Goal: Task Accomplishment & Management: Use online tool/utility

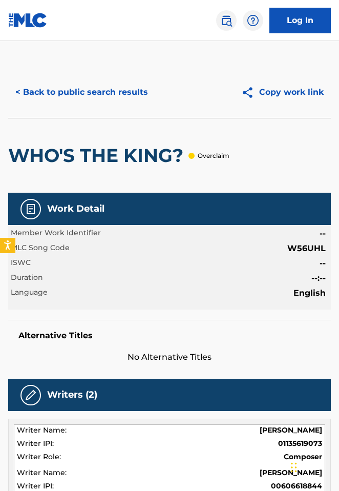
click at [288, 17] on link "Log In" at bounding box center [300, 21] width 61 height 26
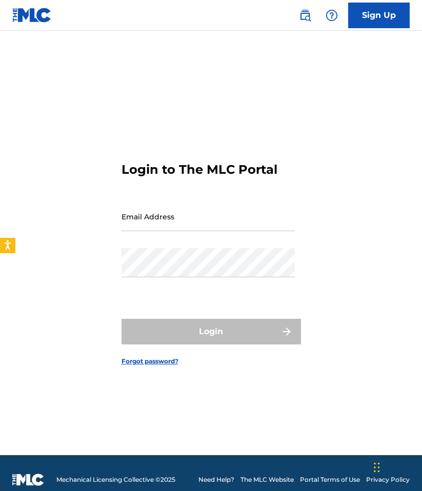
click at [142, 219] on input "Email Address" at bounding box center [207, 216] width 173 height 29
type input "cpang@downtownmusic.com"
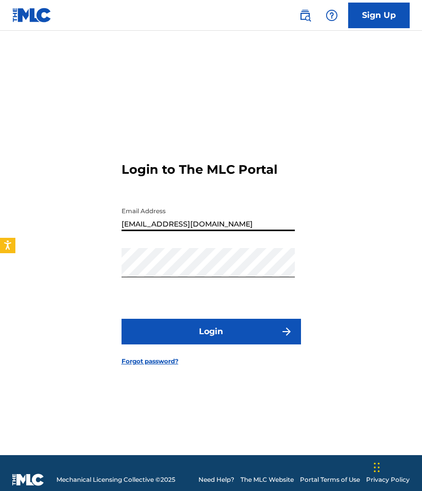
click at [192, 344] on button "Login" at bounding box center [210, 332] width 179 height 26
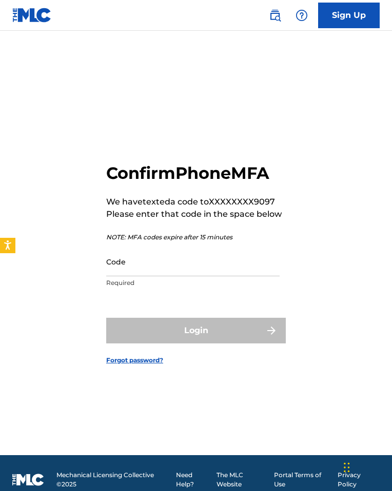
click at [124, 265] on input "Code" at bounding box center [192, 261] width 173 height 29
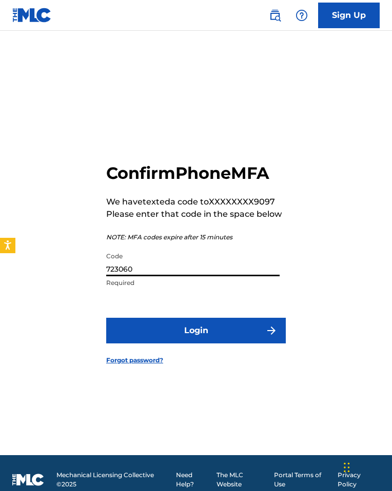
type input "723060"
click at [106, 318] on button "Login" at bounding box center [195, 331] width 179 height 26
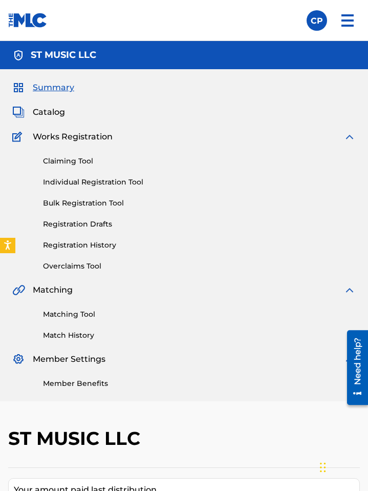
click at [80, 261] on link "Overclaims Tool" at bounding box center [199, 266] width 313 height 11
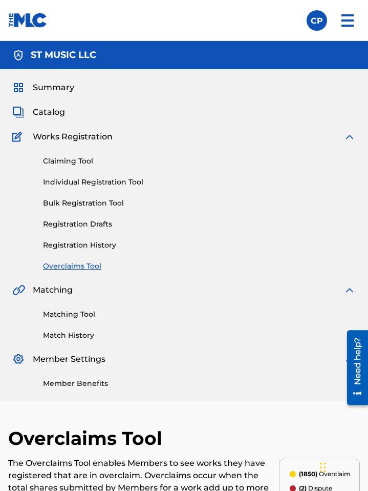
drag, startPoint x: 238, startPoint y: 418, endPoint x: 244, endPoint y: 421, distance: 6.4
paste input "E99WPH"
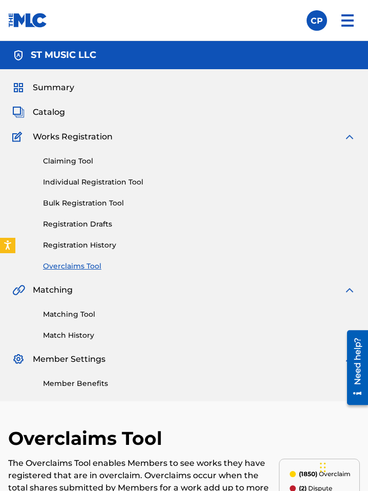
type input "E99WPH"
click at [317, 481] on iframe "Chat Widget" at bounding box center [342, 466] width 51 height 49
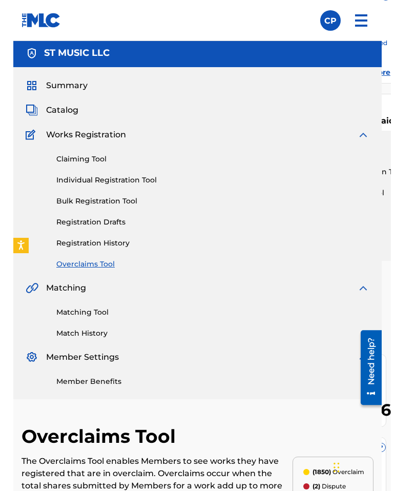
scroll to position [85, 0]
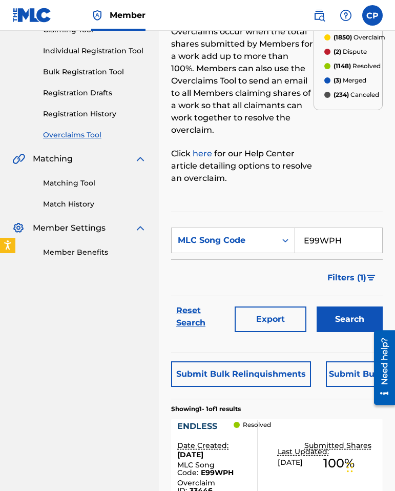
scroll to position [228, 0]
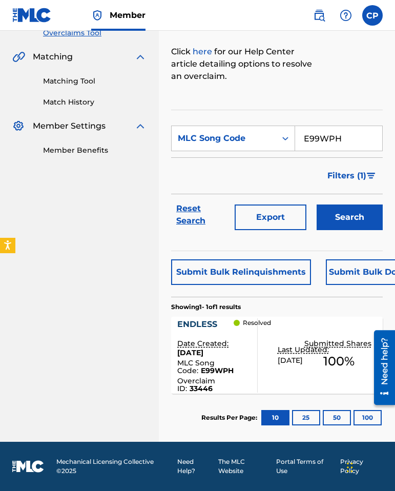
click at [236, 380] on div "Resolved" at bounding box center [257, 355] width 46 height 74
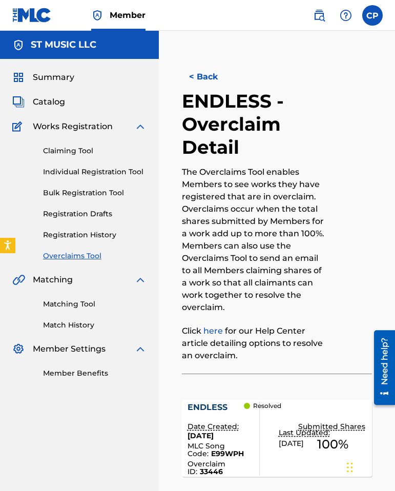
scroll to position [154, 0]
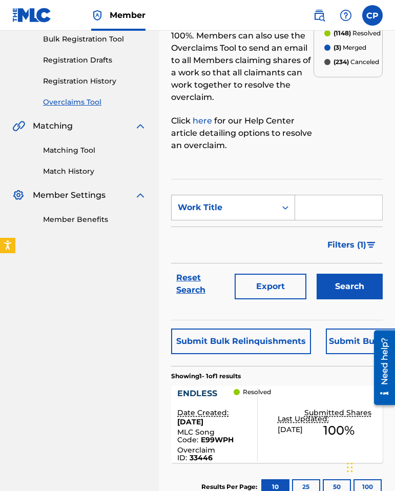
click at [247, 201] on div "Work Title" at bounding box center [224, 207] width 105 height 19
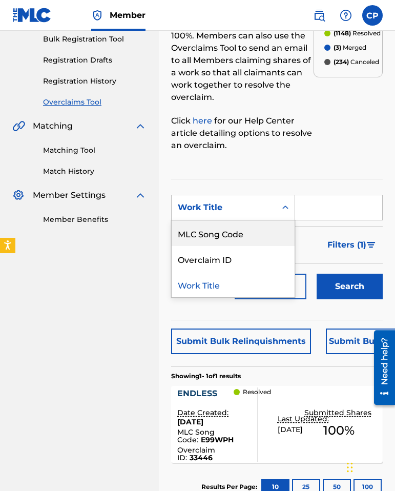
click at [243, 230] on div "MLC Song Code" at bounding box center [233, 233] width 123 height 26
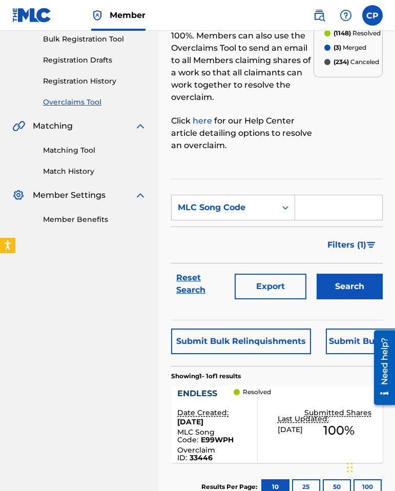
click at [312, 210] on input "Search Form" at bounding box center [338, 207] width 87 height 25
paste input "VW6WFD"
type input "VW6WFD"
click at [339, 292] on button "Search" at bounding box center [350, 287] width 66 height 26
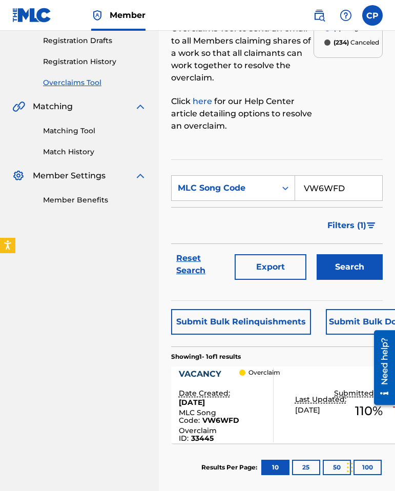
scroll to position [185, 0]
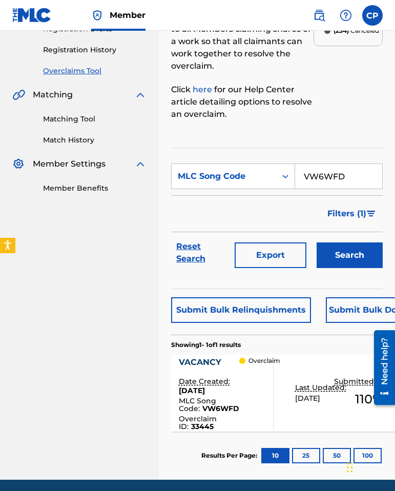
click at [258, 385] on div "Overclaim" at bounding box center [263, 393] width 49 height 74
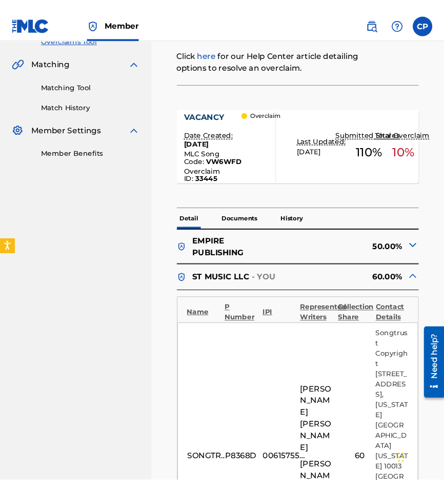
scroll to position [225, 0]
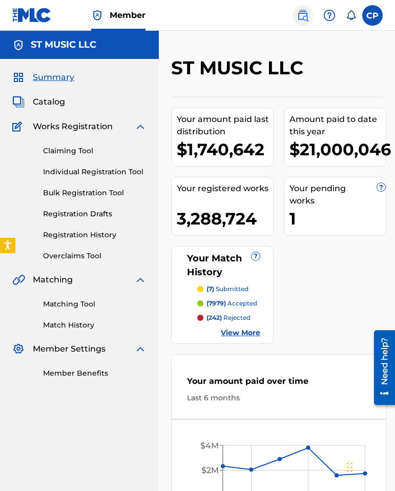
click at [306, 20] on img at bounding box center [303, 15] width 12 height 12
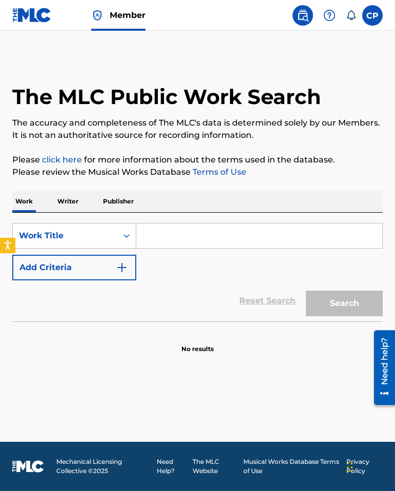
click at [115, 229] on div "Work Title" at bounding box center [65, 235] width 105 height 19
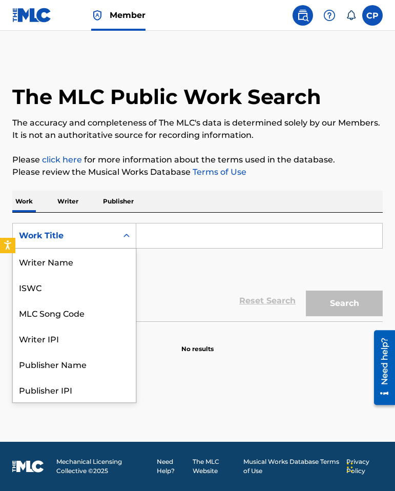
scroll to position [51, 0]
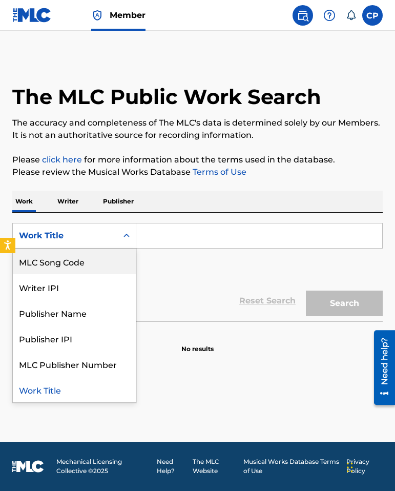
click at [111, 251] on div "MLC Song Code" at bounding box center [74, 262] width 123 height 26
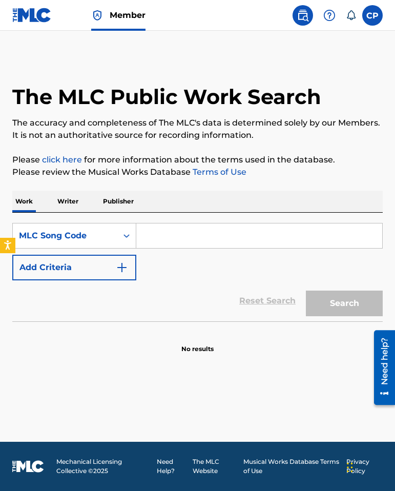
click at [153, 234] on input "Search Form" at bounding box center [259, 235] width 246 height 25
paste input "VW6WFD"
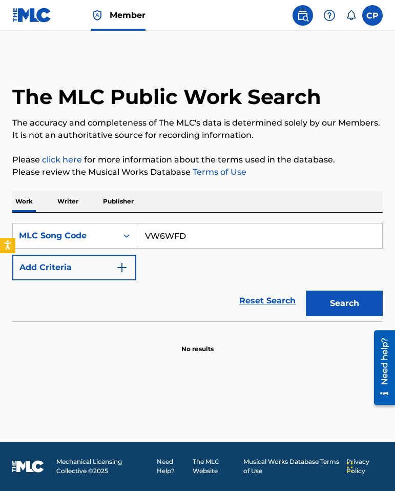
type input "VW6WFD"
click at [306, 291] on button "Search" at bounding box center [344, 304] width 77 height 26
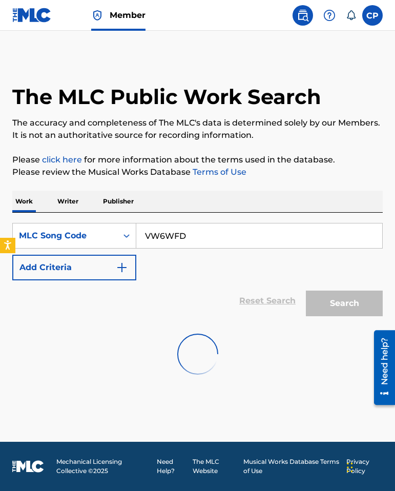
click at [306, 291] on button "Search" at bounding box center [344, 304] width 77 height 26
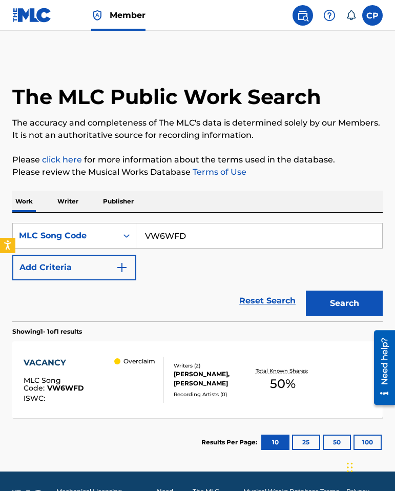
click at [115, 373] on div "Overclaim" at bounding box center [138, 380] width 49 height 46
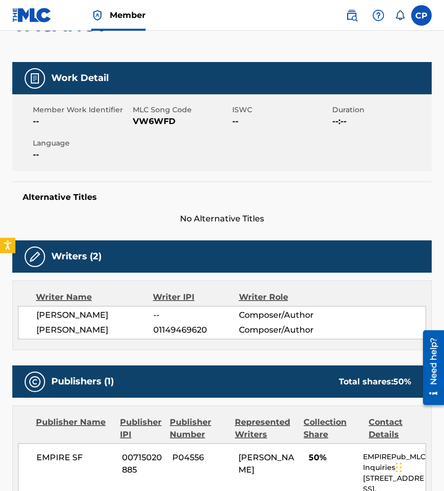
scroll to position [248, 0]
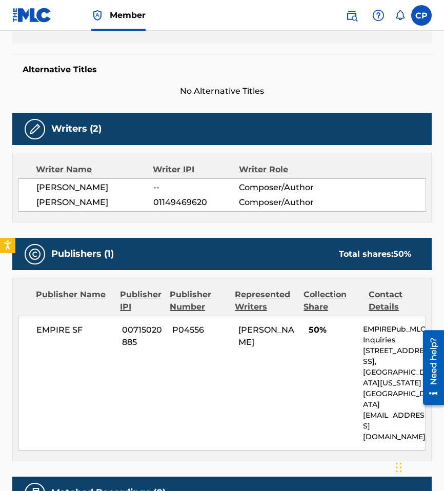
click at [165, 209] on span "01149469620" at bounding box center [196, 202] width 86 height 12
copy span "01149469620"
